Goal: Find specific fact: Find specific page/section

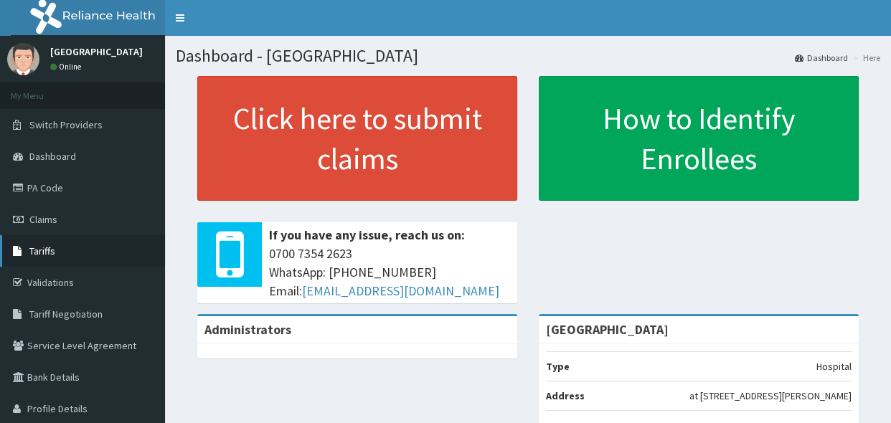
click at [53, 245] on span "Tariffs" at bounding box center [42, 251] width 26 height 13
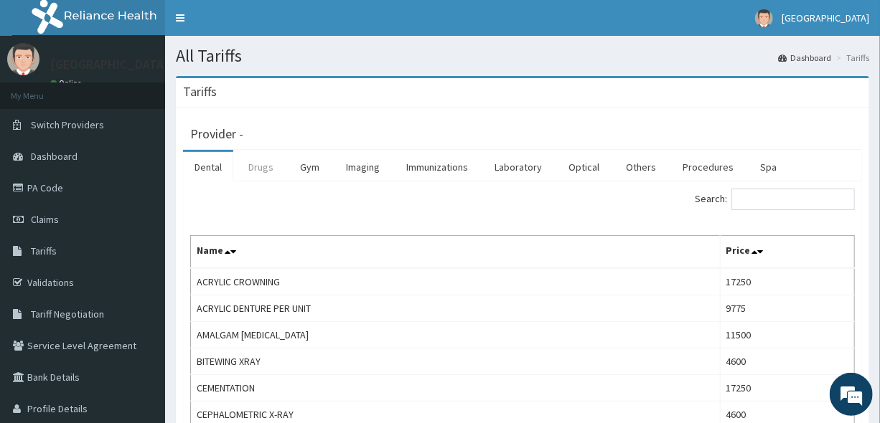
click at [263, 163] on link "Drugs" at bounding box center [261, 167] width 48 height 30
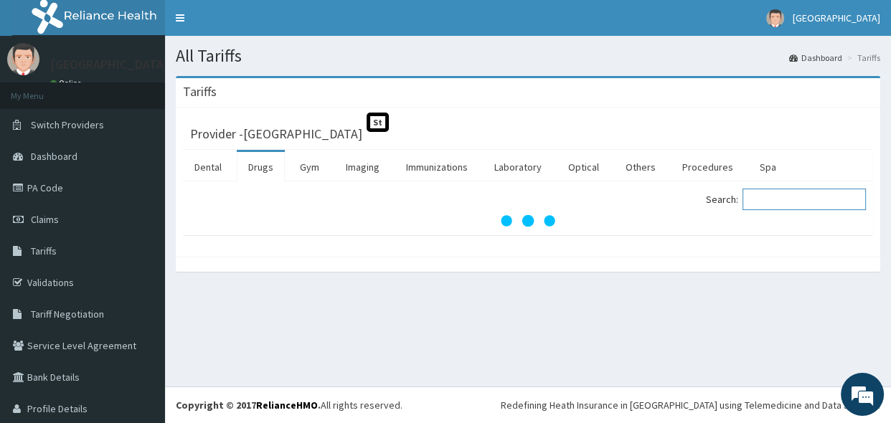
click at [795, 201] on input "Search:" at bounding box center [804, 200] width 123 height 22
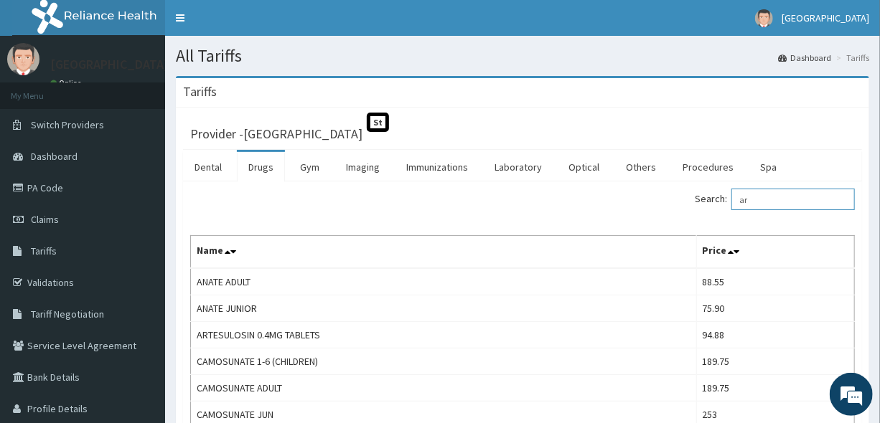
type input "a"
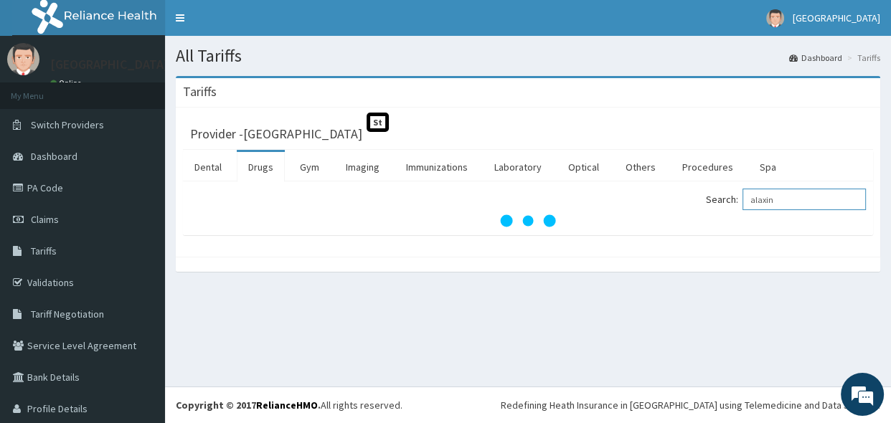
type input "alaxin"
click at [260, 168] on link "Drugs" at bounding box center [261, 167] width 48 height 30
click at [758, 198] on input "Search:" at bounding box center [804, 200] width 123 height 22
type input "a"
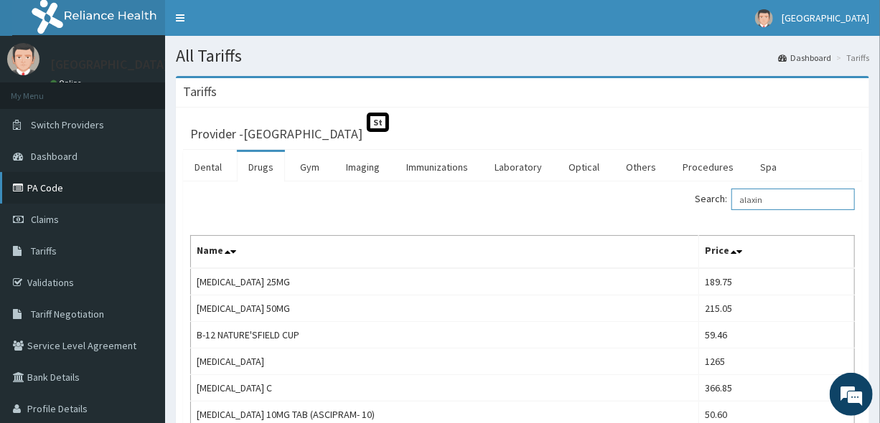
type input "alaxin"
click at [73, 181] on link "PA Code" at bounding box center [82, 188] width 165 height 32
